Goal: Information Seeking & Learning: Check status

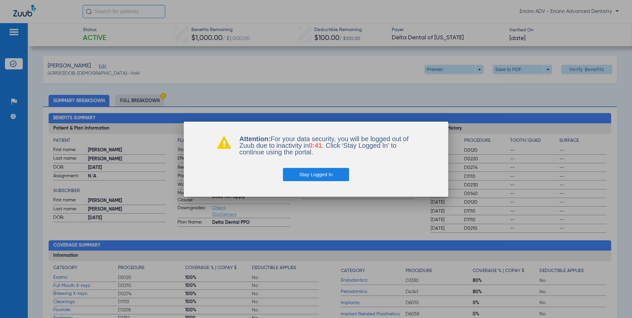
scroll to position [363, 0]
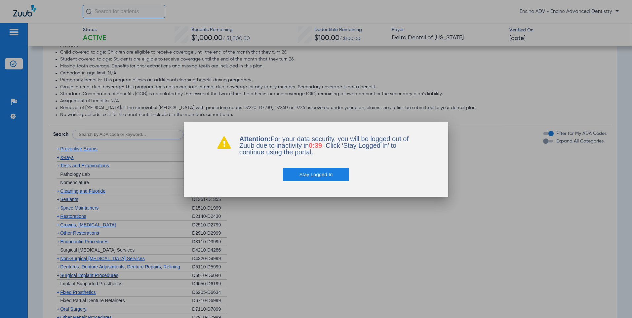
click at [301, 179] on button "Stay Logged In" at bounding box center [316, 174] width 66 height 13
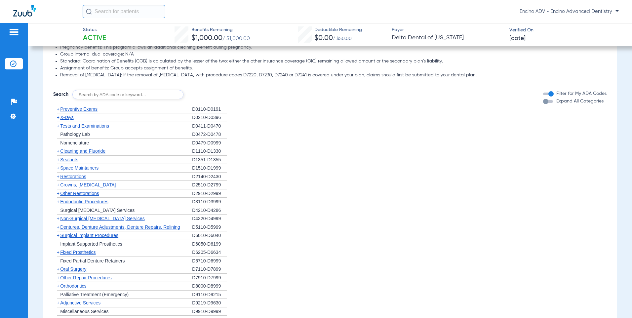
scroll to position [396, 0]
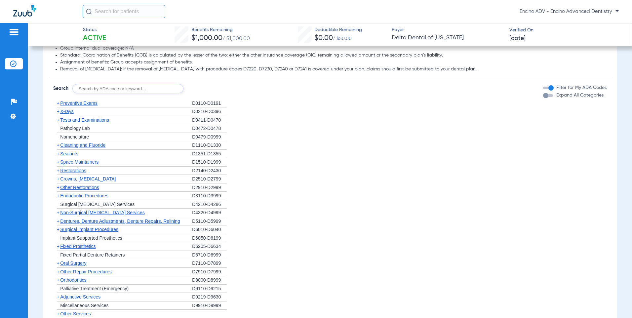
click at [68, 145] on span "Cleaning and Fluoride" at bounding box center [82, 144] width 45 height 5
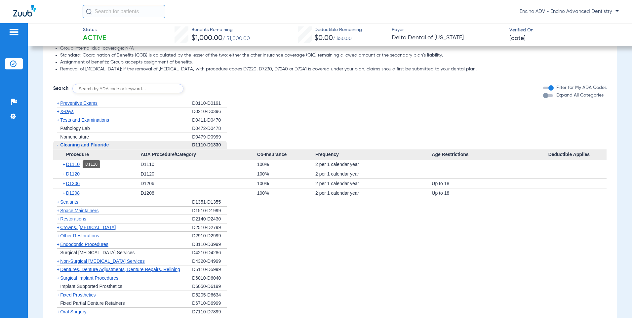
click at [75, 163] on span "D1110" at bounding box center [73, 164] width 14 height 5
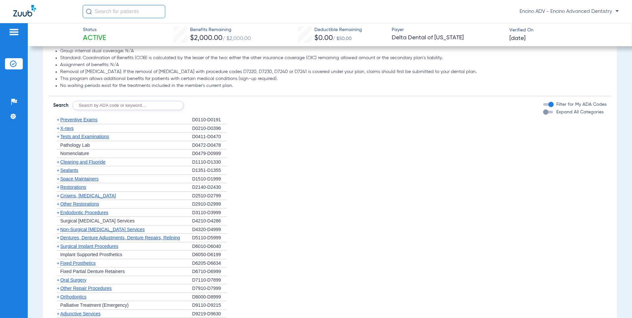
scroll to position [496, 0]
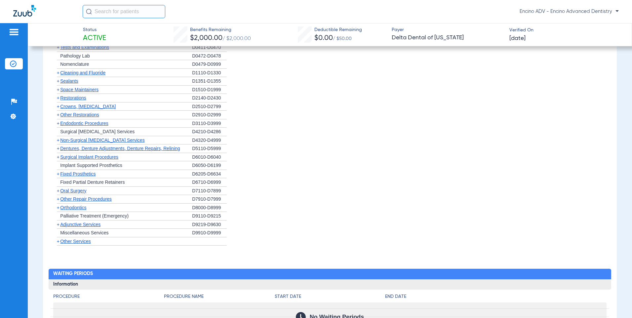
click at [91, 137] on span "Non-Surgical [MEDICAL_DATA] Services" at bounding box center [102, 139] width 84 height 5
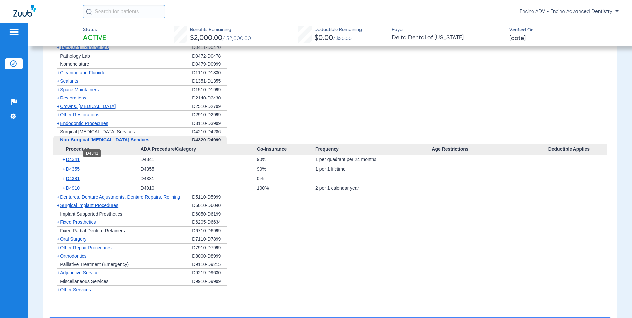
click at [78, 157] on span "D4341" at bounding box center [73, 159] width 14 height 5
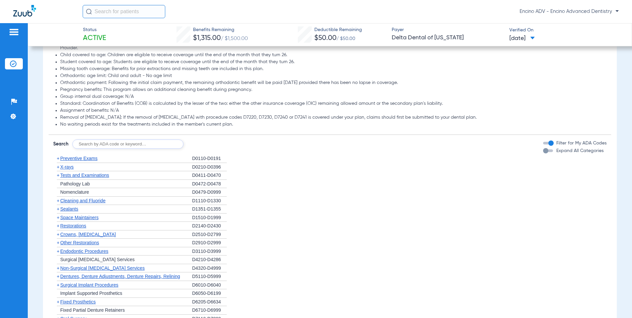
scroll to position [363, 0]
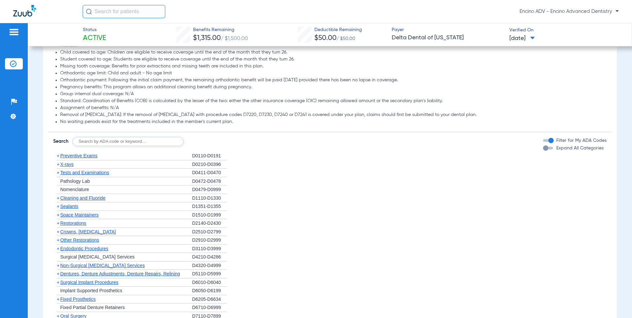
click at [90, 195] on span "Cleaning and Fluoride" at bounding box center [82, 197] width 45 height 5
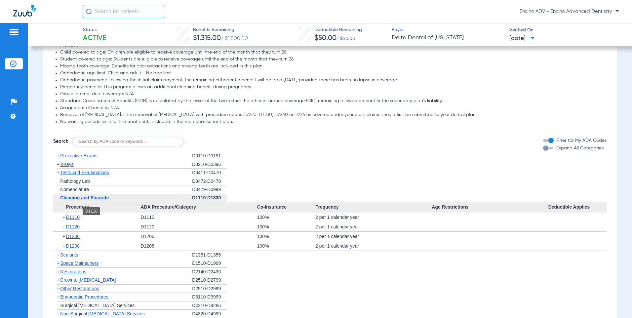
click at [76, 214] on span "D1110" at bounding box center [73, 216] width 14 height 5
